Goal: Information Seeking & Learning: Find specific page/section

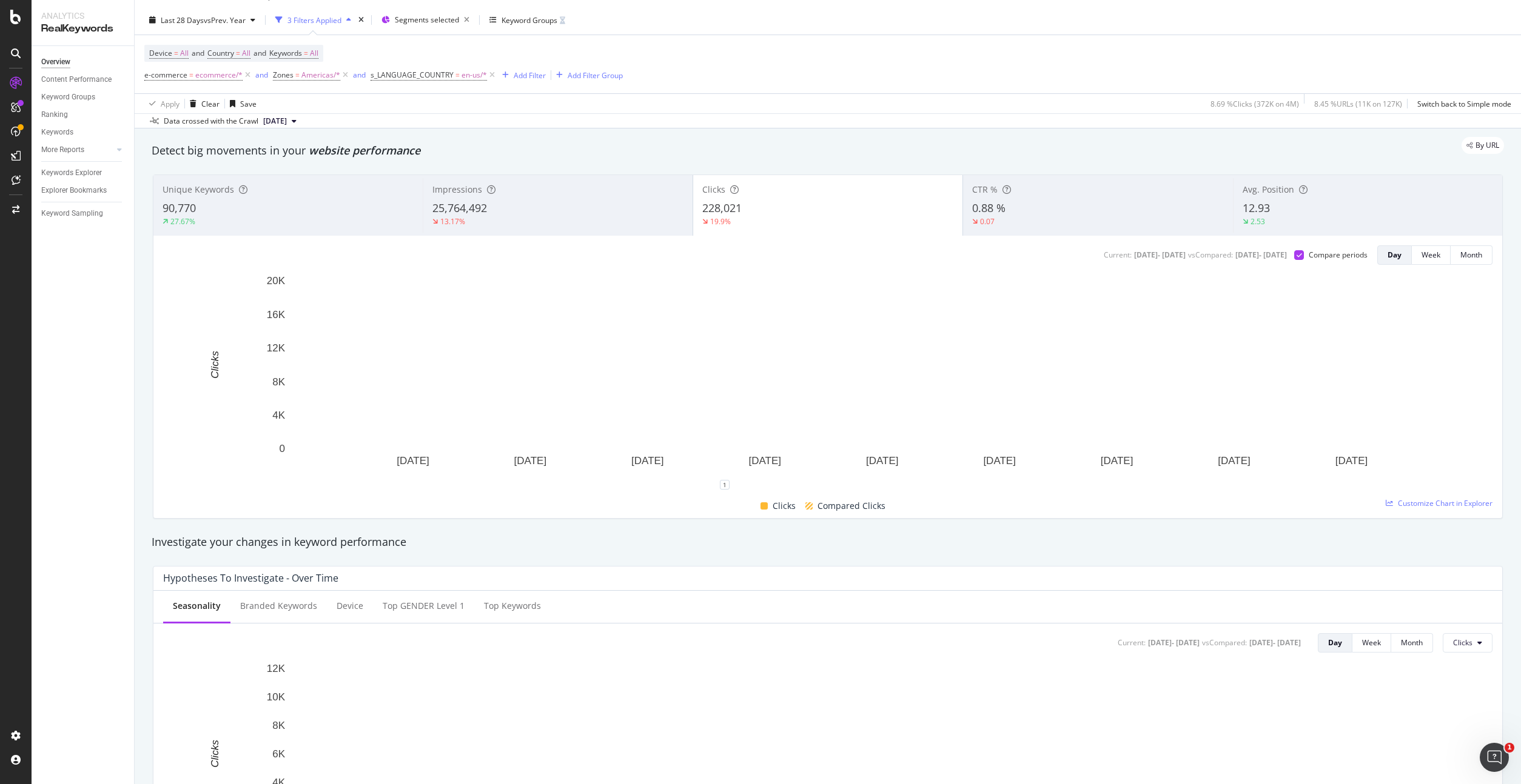
scroll to position [221, 0]
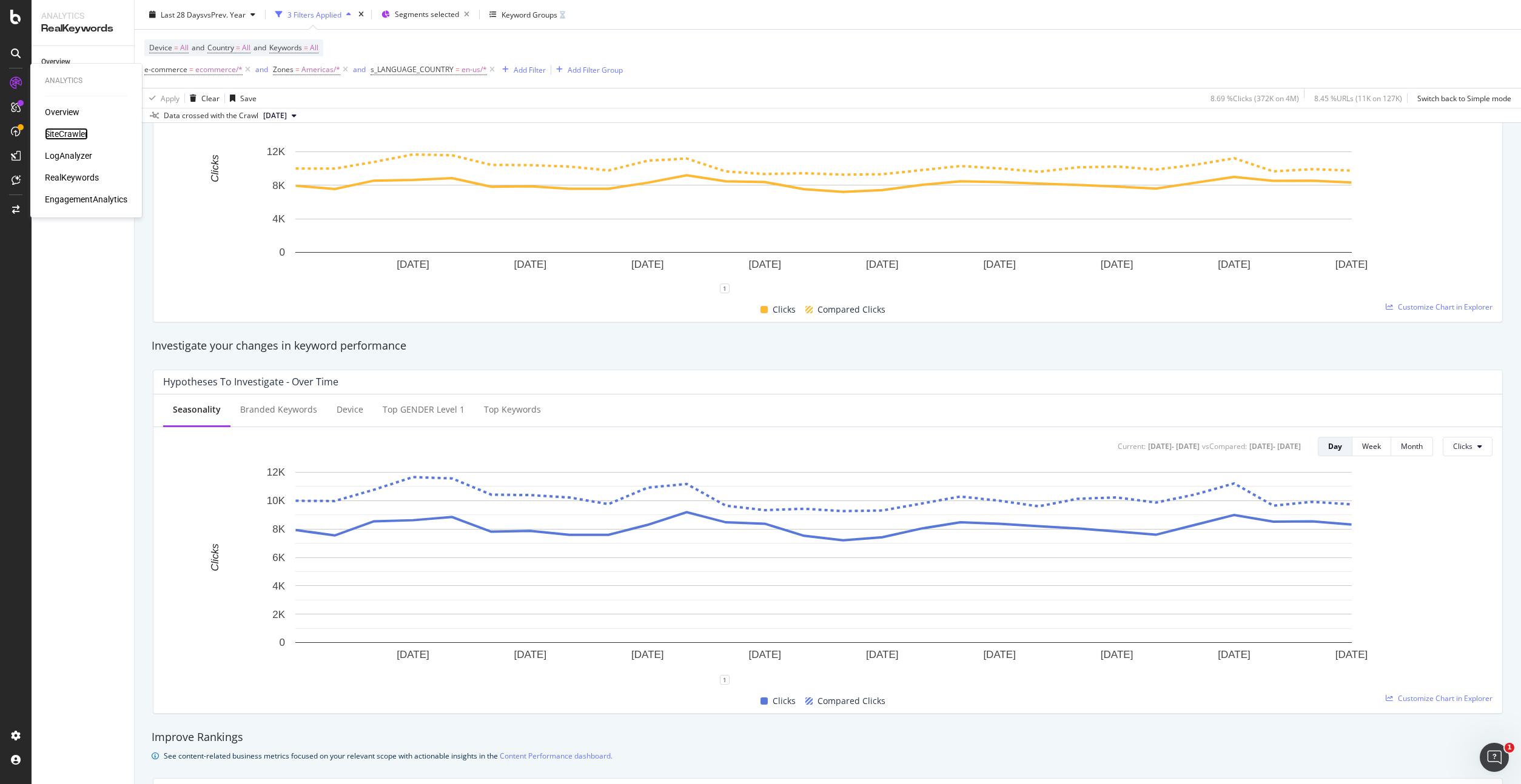
click at [66, 134] on div "SiteCrawler" at bounding box center [66, 134] width 43 height 12
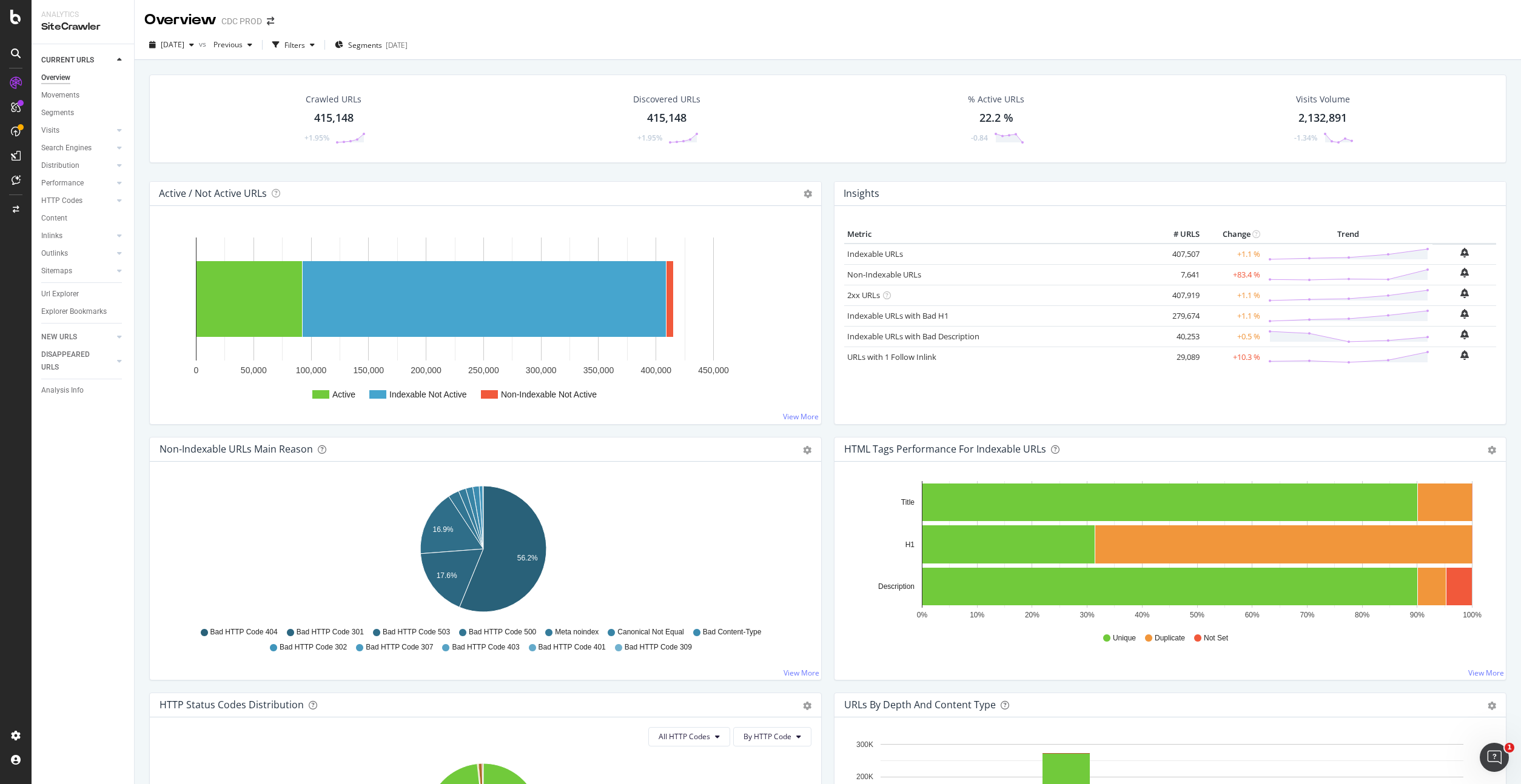
click at [69, 285] on div "Url Explorer" at bounding box center [88, 294] width 93 height 18
click at [68, 290] on div "Url Explorer" at bounding box center [60, 294] width 37 height 13
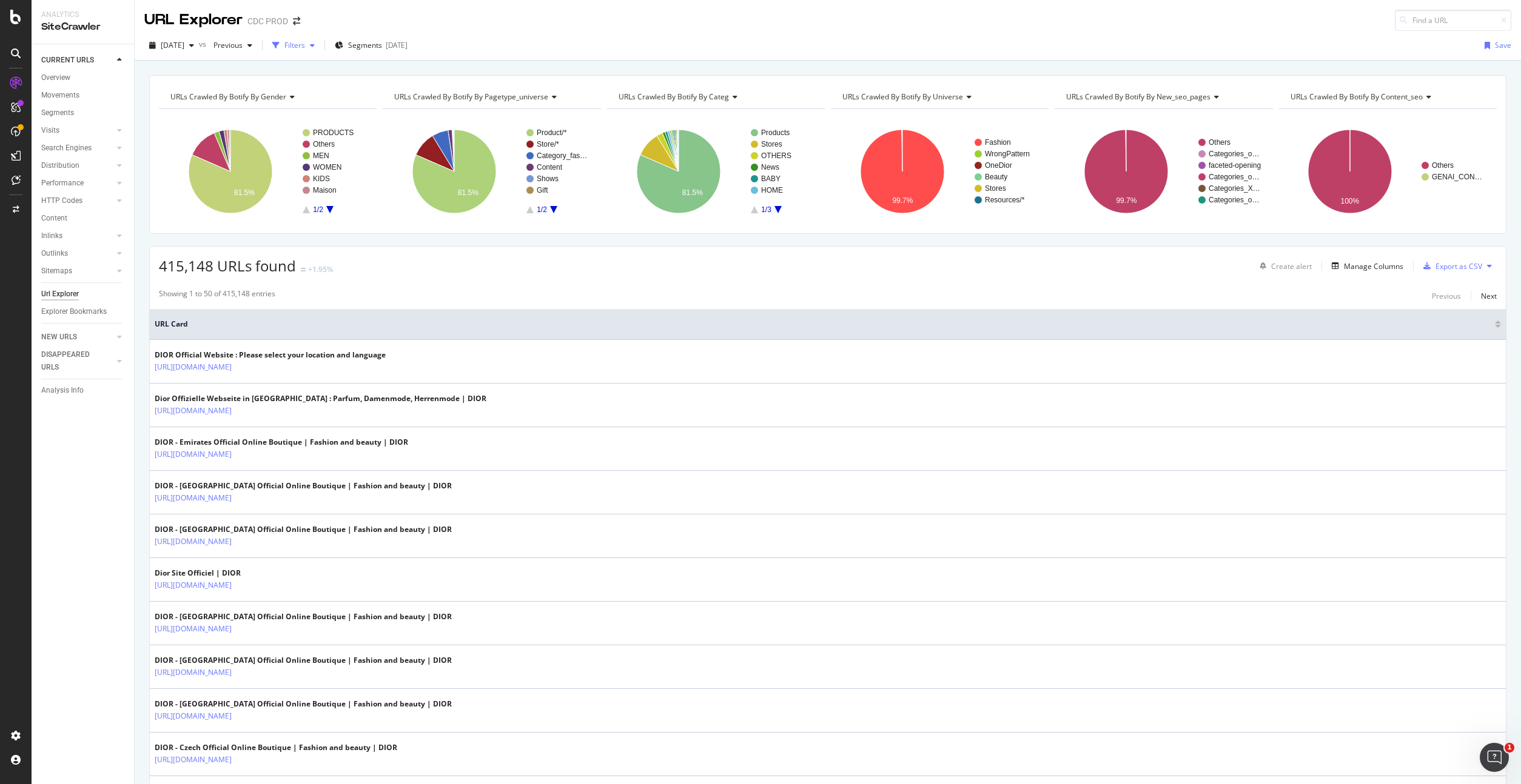
click at [305, 46] on div "Filters" at bounding box center [294, 45] width 20 height 11
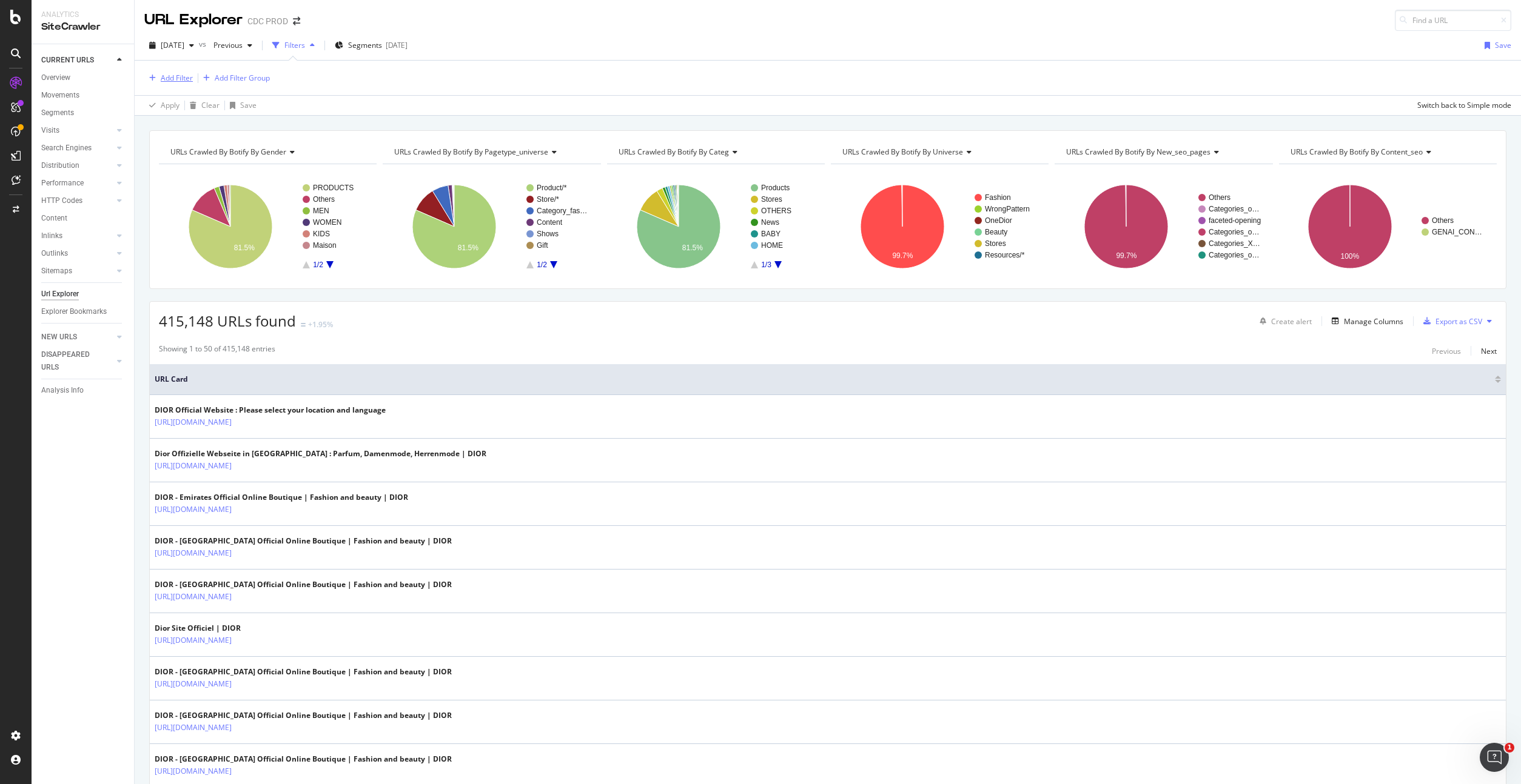
click at [187, 78] on div "Add Filter" at bounding box center [177, 77] width 32 height 11
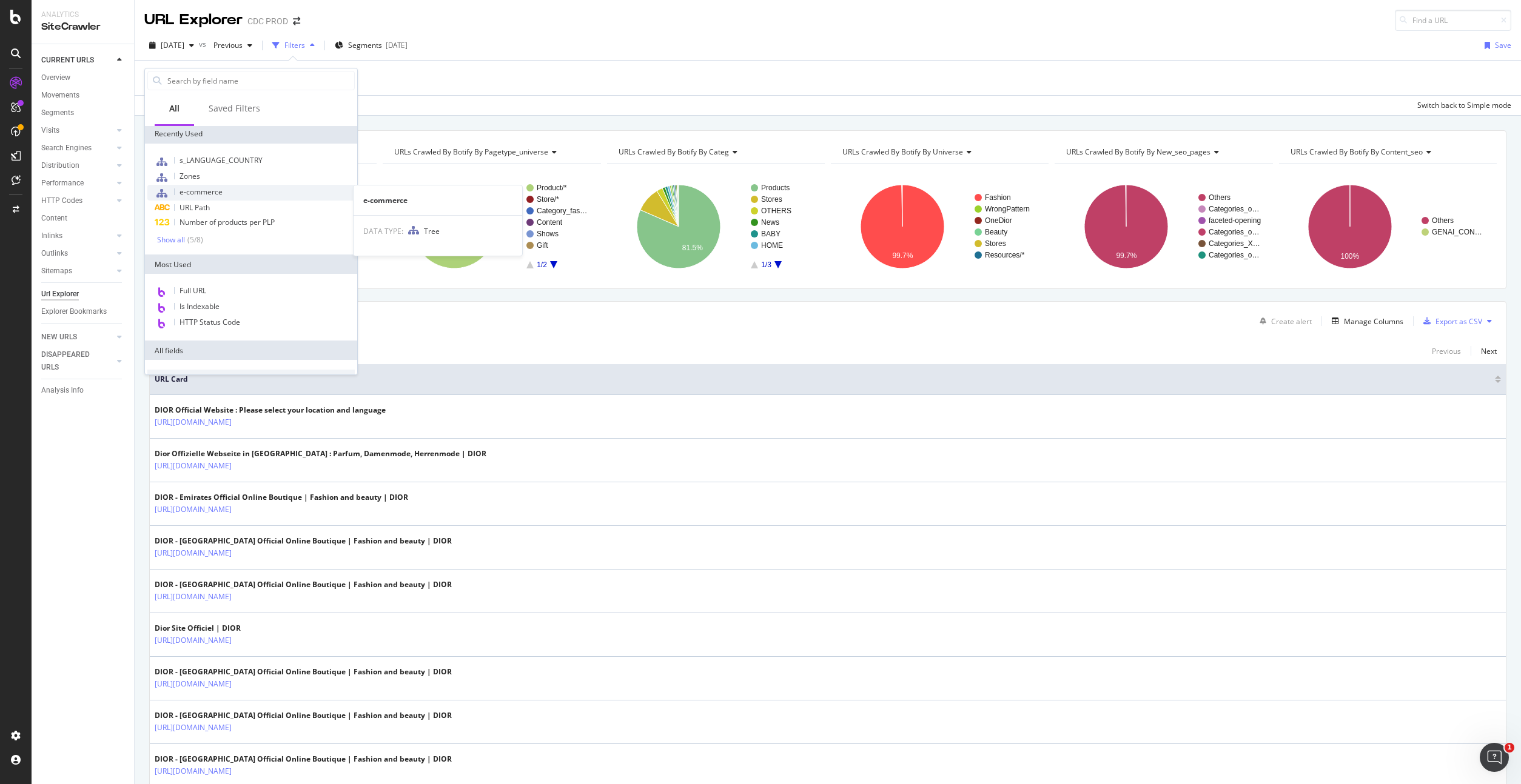
scroll to position [2, 0]
click at [222, 206] on div "URL Path" at bounding box center [250, 207] width 208 height 15
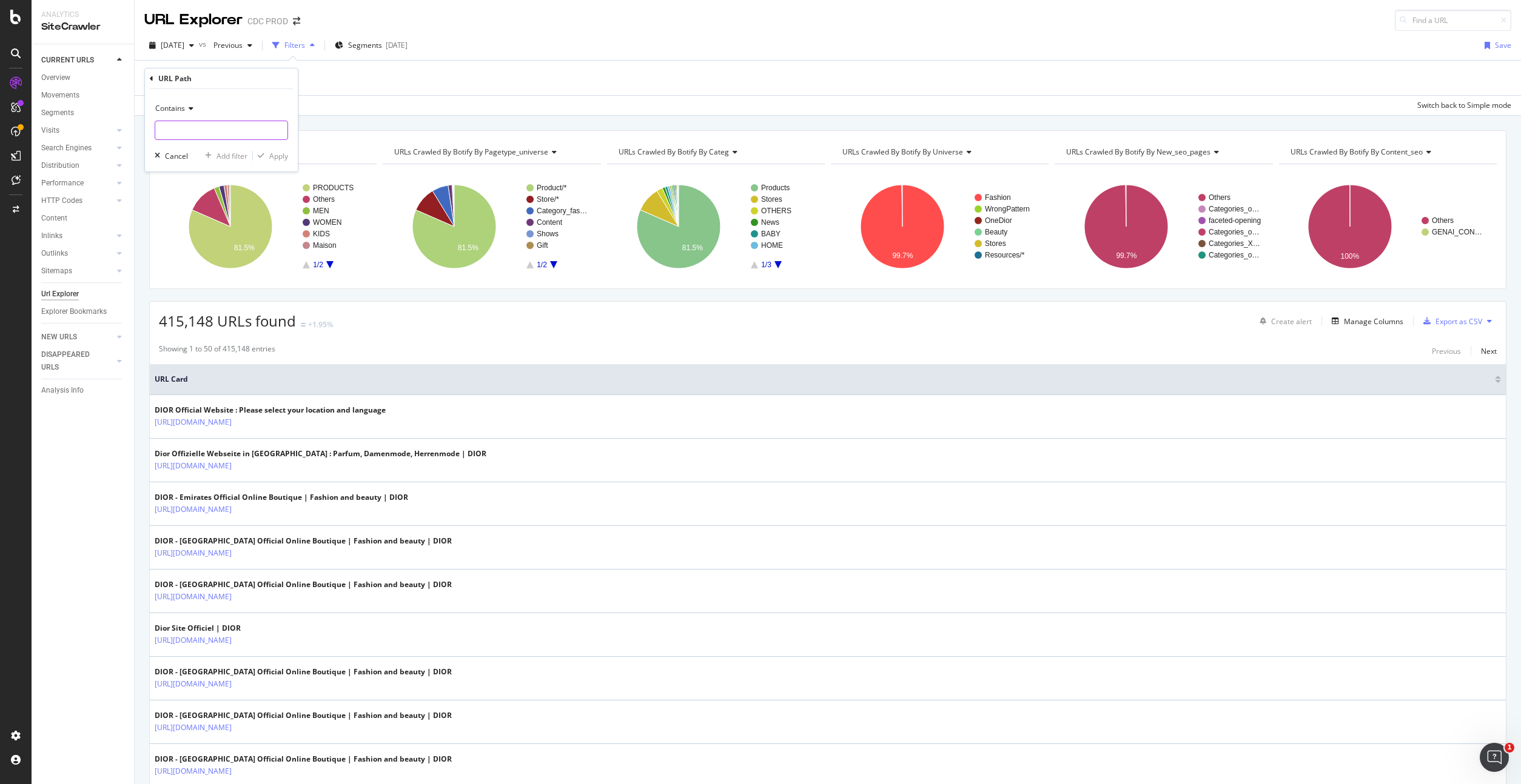
click at [186, 122] on input "text" at bounding box center [222, 131] width 132 height 20
type input "es_mx"
click at [283, 153] on div "Apply" at bounding box center [279, 156] width 19 height 11
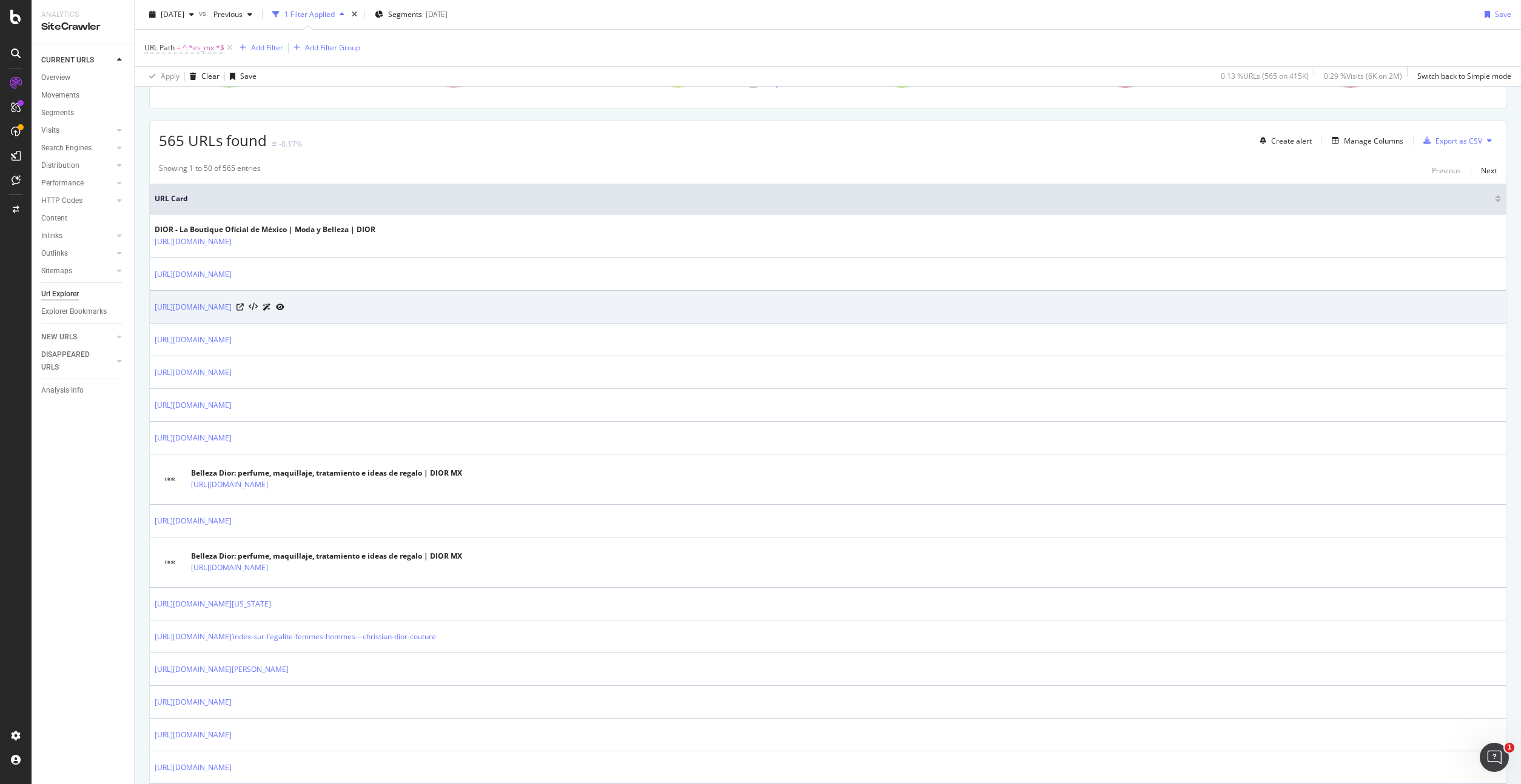
scroll to position [208, 0]
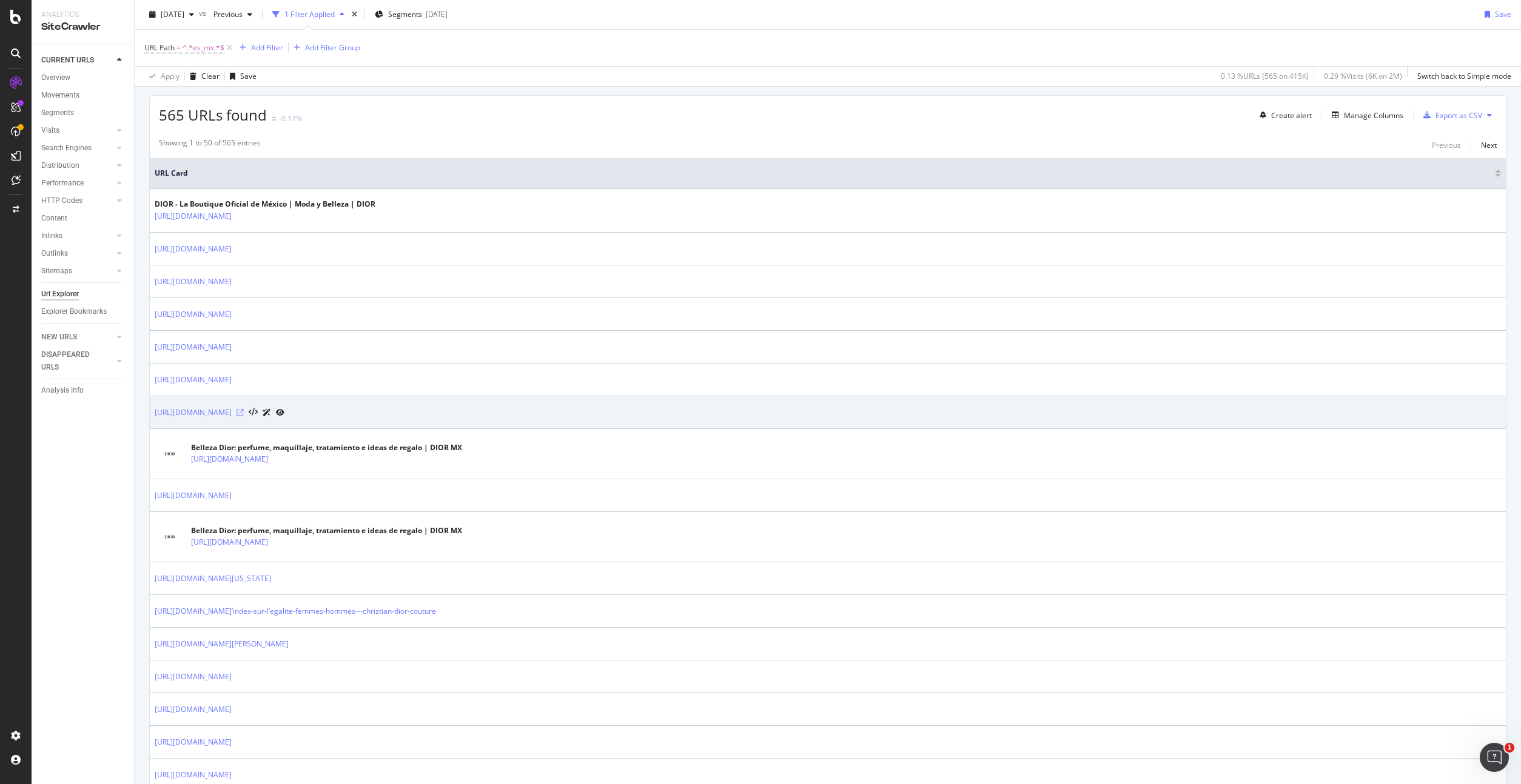
click at [243, 413] on icon at bounding box center [240, 413] width 7 height 7
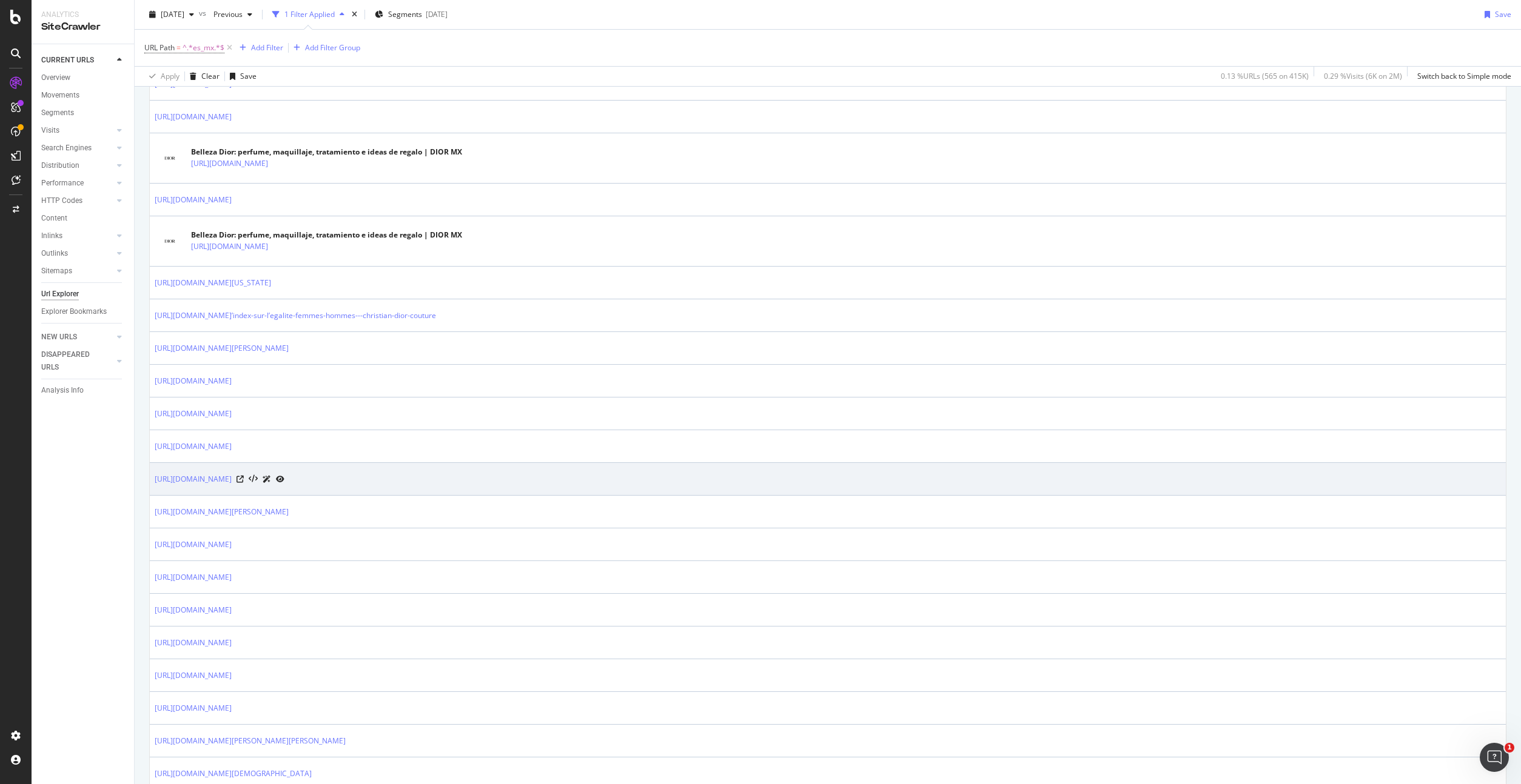
scroll to position [513, 0]
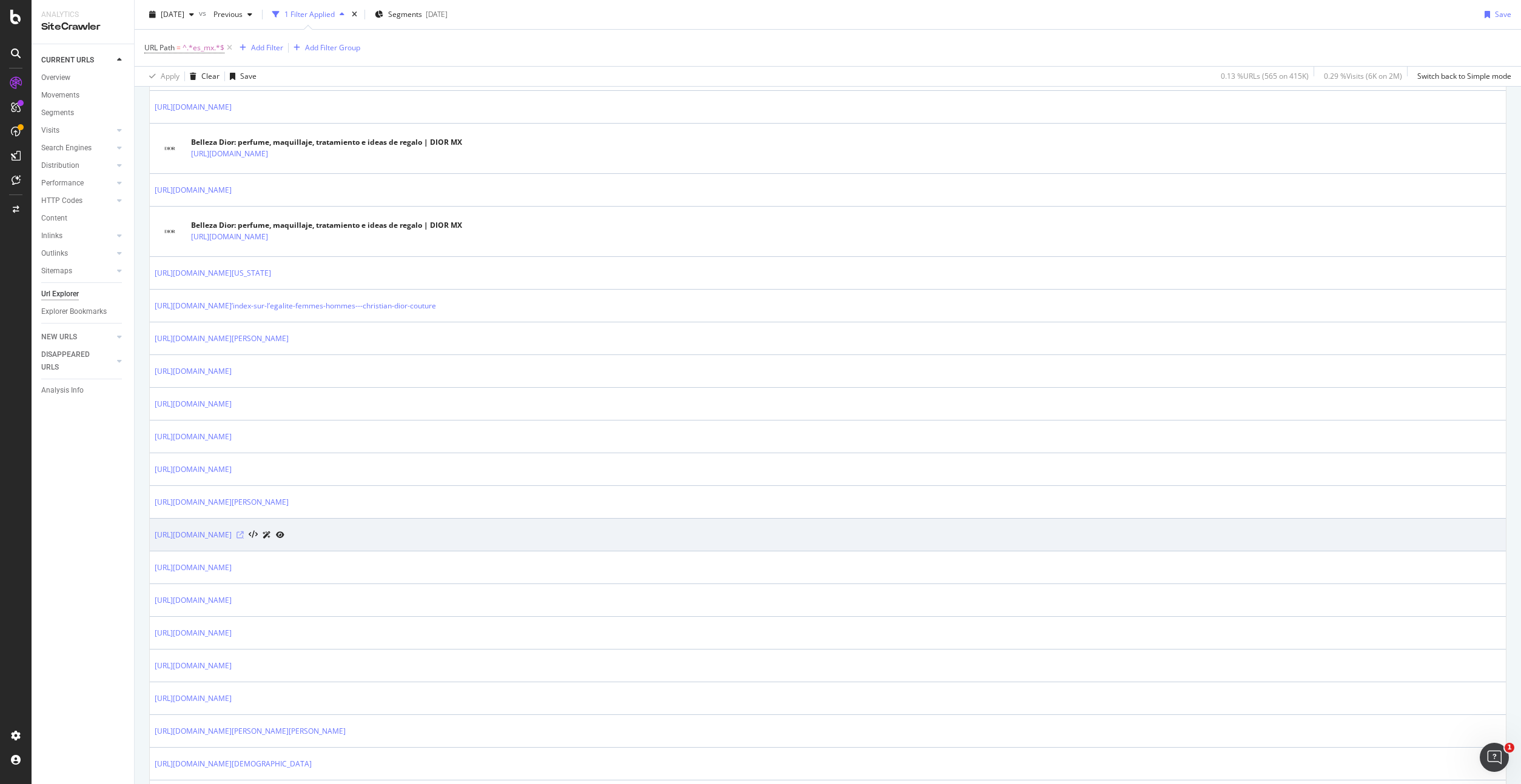
click at [243, 533] on icon at bounding box center [240, 535] width 7 height 7
